Goal: Find contact information: Obtain details needed to contact an individual or organization

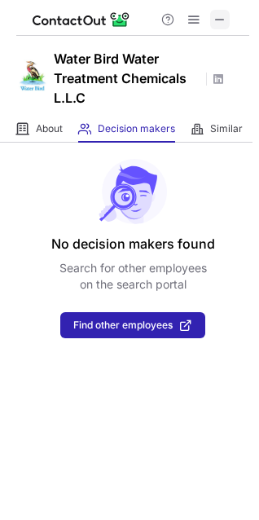
click at [219, 20] on span at bounding box center [220, 19] width 13 height 13
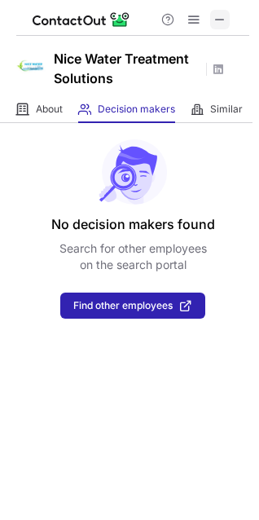
click at [220, 20] on span at bounding box center [220, 19] width 13 height 13
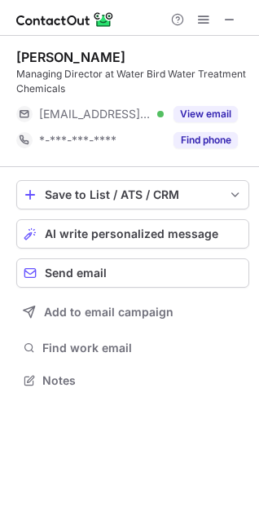
scroll to position [369, 259]
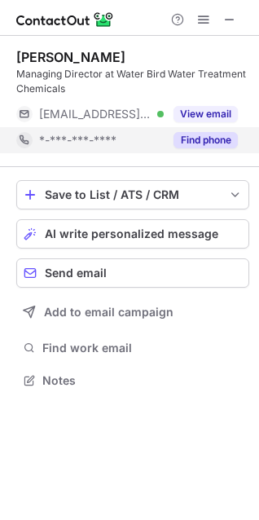
click at [209, 139] on button "Find phone" at bounding box center [206, 140] width 64 height 16
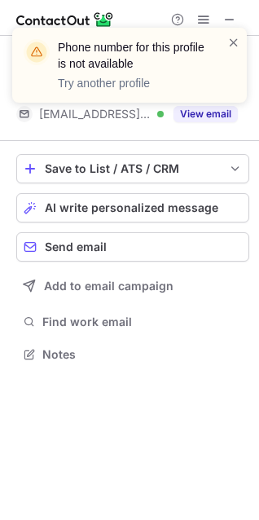
scroll to position [343, 259]
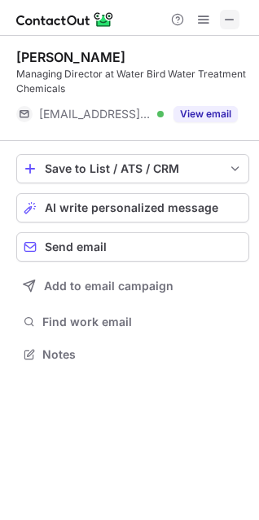
click at [228, 24] on span at bounding box center [229, 19] width 13 height 13
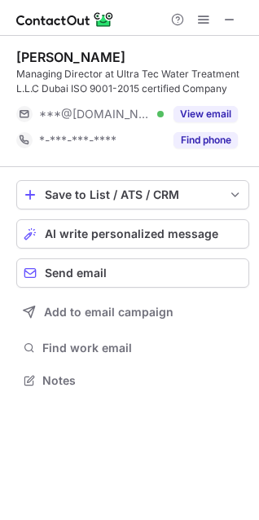
scroll to position [369, 259]
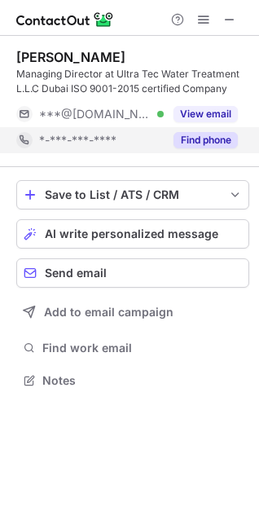
click at [198, 135] on button "Find phone" at bounding box center [206, 140] width 64 height 16
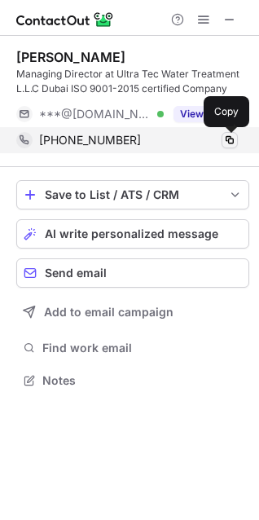
click at [237, 141] on button at bounding box center [230, 140] width 16 height 16
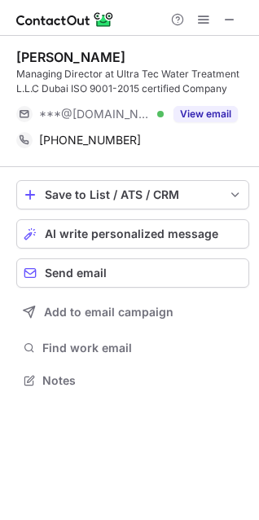
drag, startPoint x: 237, startPoint y: 141, endPoint x: -360, endPoint y: 144, distance: 596.3
click at [0, 144] on html "habib ul hassan Managing Director at Ultra Tec Water Treatment L.L.C Dubai ISO …" at bounding box center [129, 260] width 259 height 520
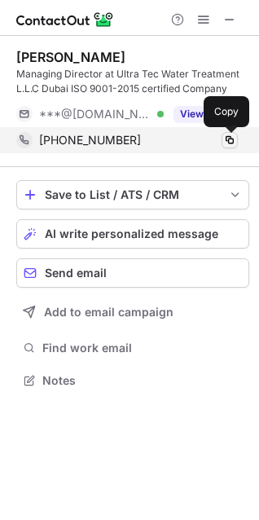
click at [230, 139] on span at bounding box center [229, 140] width 13 height 13
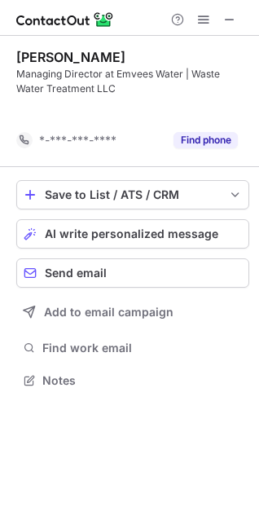
scroll to position [343, 259]
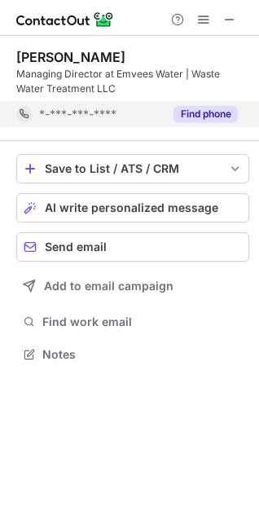
click at [222, 115] on button "Find phone" at bounding box center [206, 114] width 64 height 16
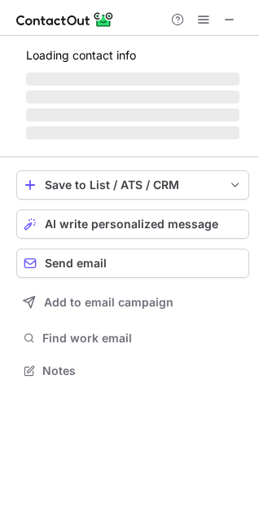
scroll to position [369, 259]
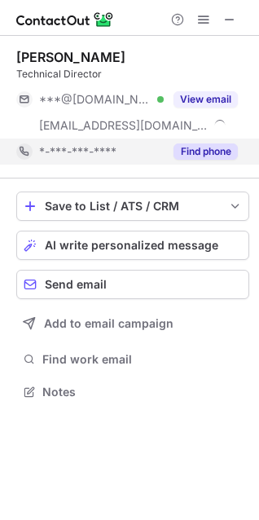
click at [218, 153] on button "Find phone" at bounding box center [206, 152] width 64 height 16
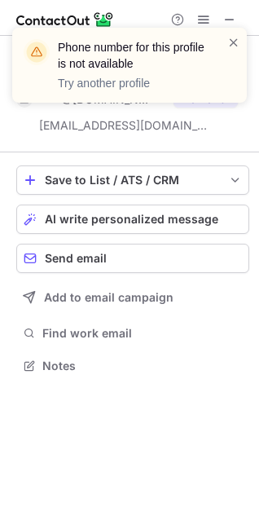
scroll to position [354, 259]
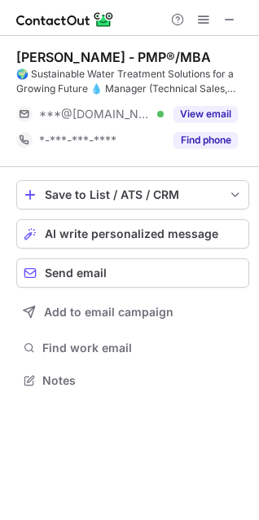
scroll to position [369, 259]
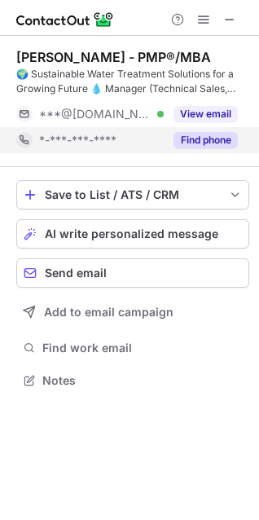
click at [206, 143] on button "Find phone" at bounding box center [206, 140] width 64 height 16
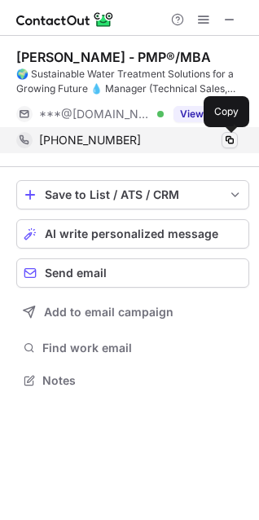
click at [233, 134] on span at bounding box center [229, 140] width 13 height 13
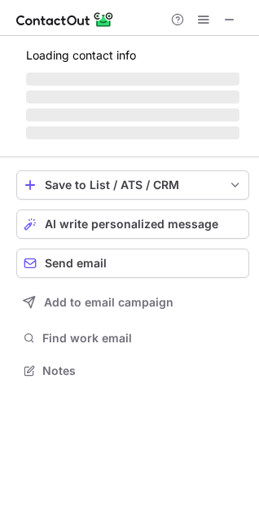
scroll to position [369, 259]
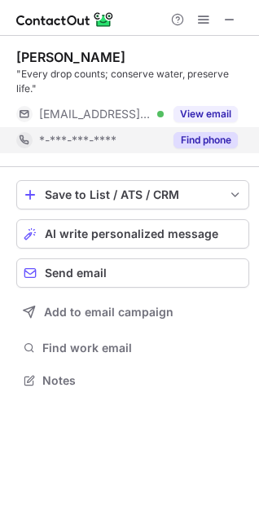
click at [210, 146] on button "Find phone" at bounding box center [206, 140] width 64 height 16
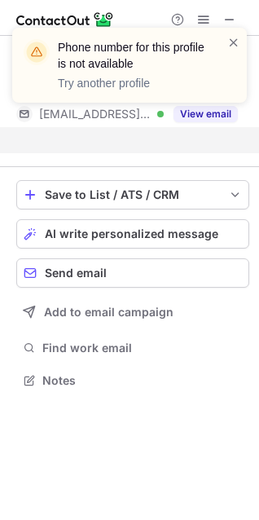
scroll to position [343, 259]
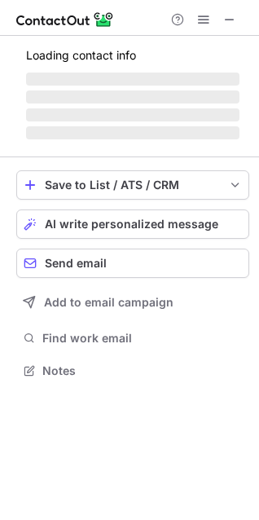
scroll to position [380, 259]
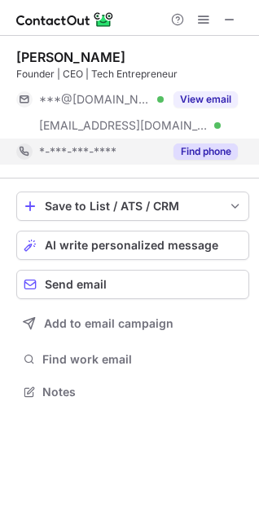
click at [215, 148] on button "Find phone" at bounding box center [206, 152] width 64 height 16
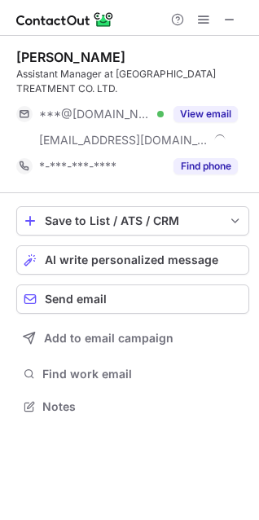
scroll to position [395, 259]
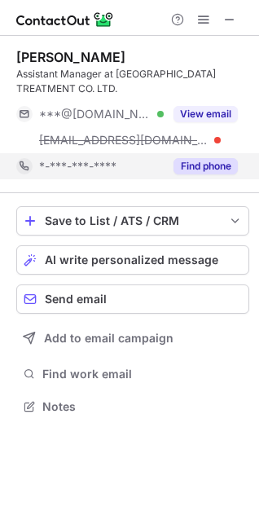
click at [223, 168] on button "Find phone" at bounding box center [206, 166] width 64 height 16
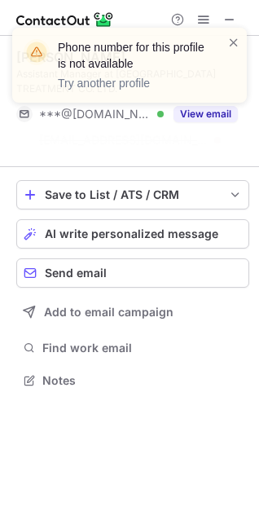
scroll to position [343, 259]
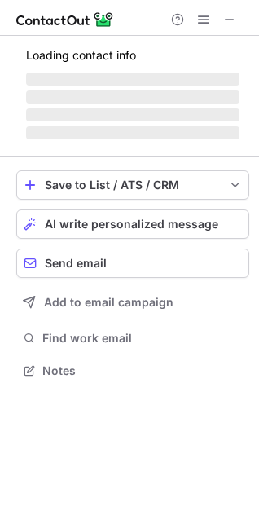
scroll to position [395, 259]
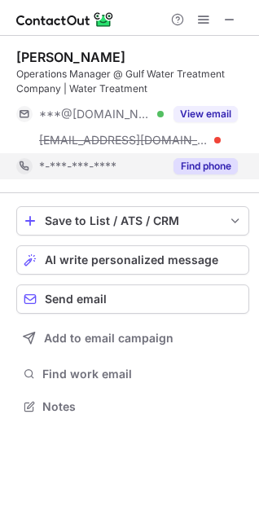
click at [227, 165] on button "Find phone" at bounding box center [206, 166] width 64 height 16
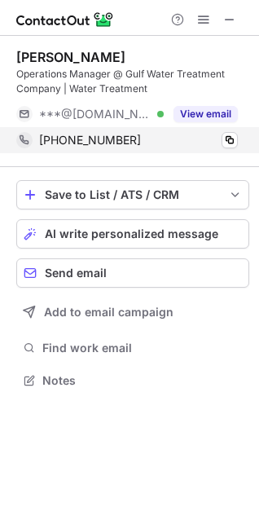
scroll to position [369, 259]
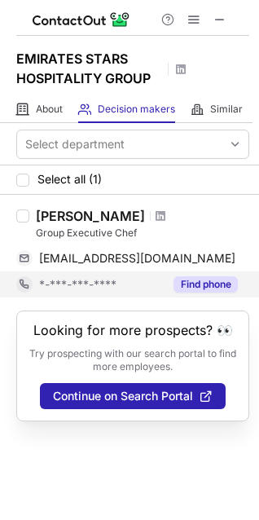
click at [211, 291] on button "Find phone" at bounding box center [206, 285] width 64 height 16
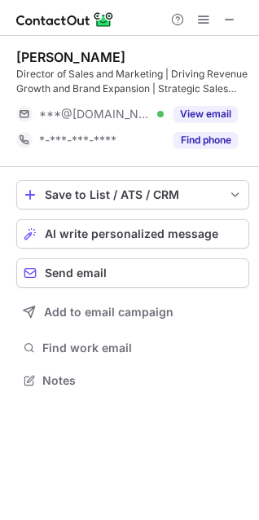
scroll to position [369, 259]
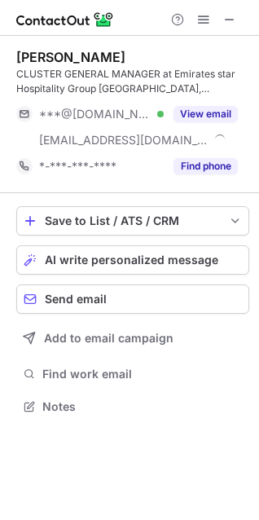
scroll to position [395, 259]
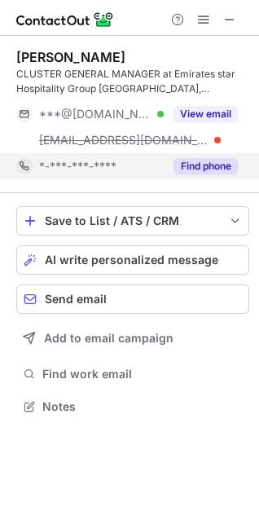
click at [222, 158] on button "Find phone" at bounding box center [206, 166] width 64 height 16
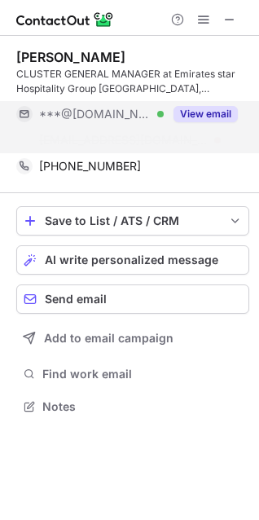
scroll to position [369, 259]
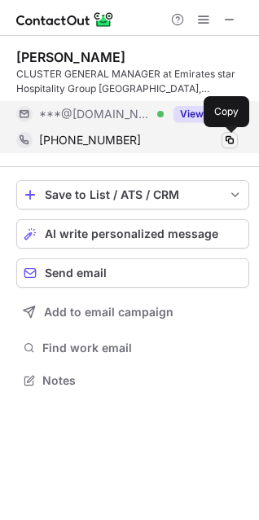
click at [234, 141] on span at bounding box center [229, 140] width 13 height 13
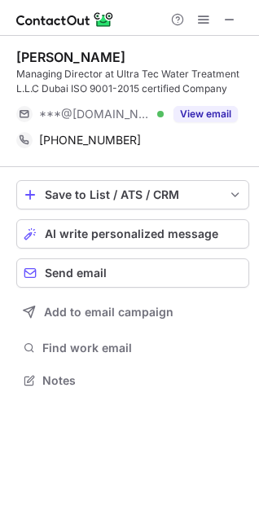
scroll to position [369, 259]
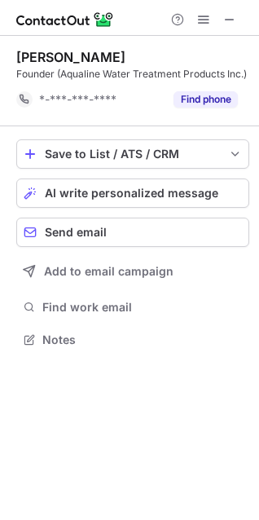
scroll to position [328, 259]
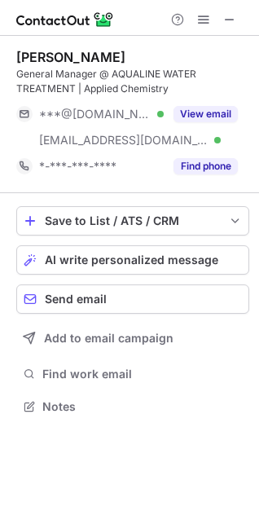
scroll to position [395, 259]
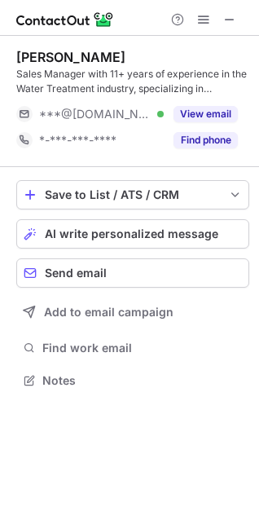
scroll to position [369, 259]
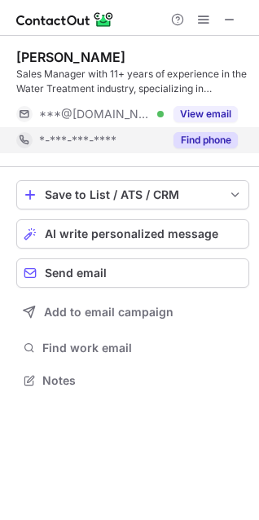
click at [214, 141] on button "Find phone" at bounding box center [206, 140] width 64 height 16
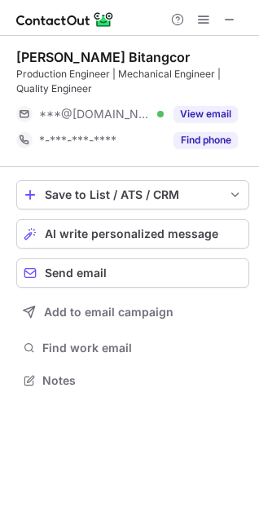
scroll to position [369, 259]
